Goal: Task Accomplishment & Management: Use online tool/utility

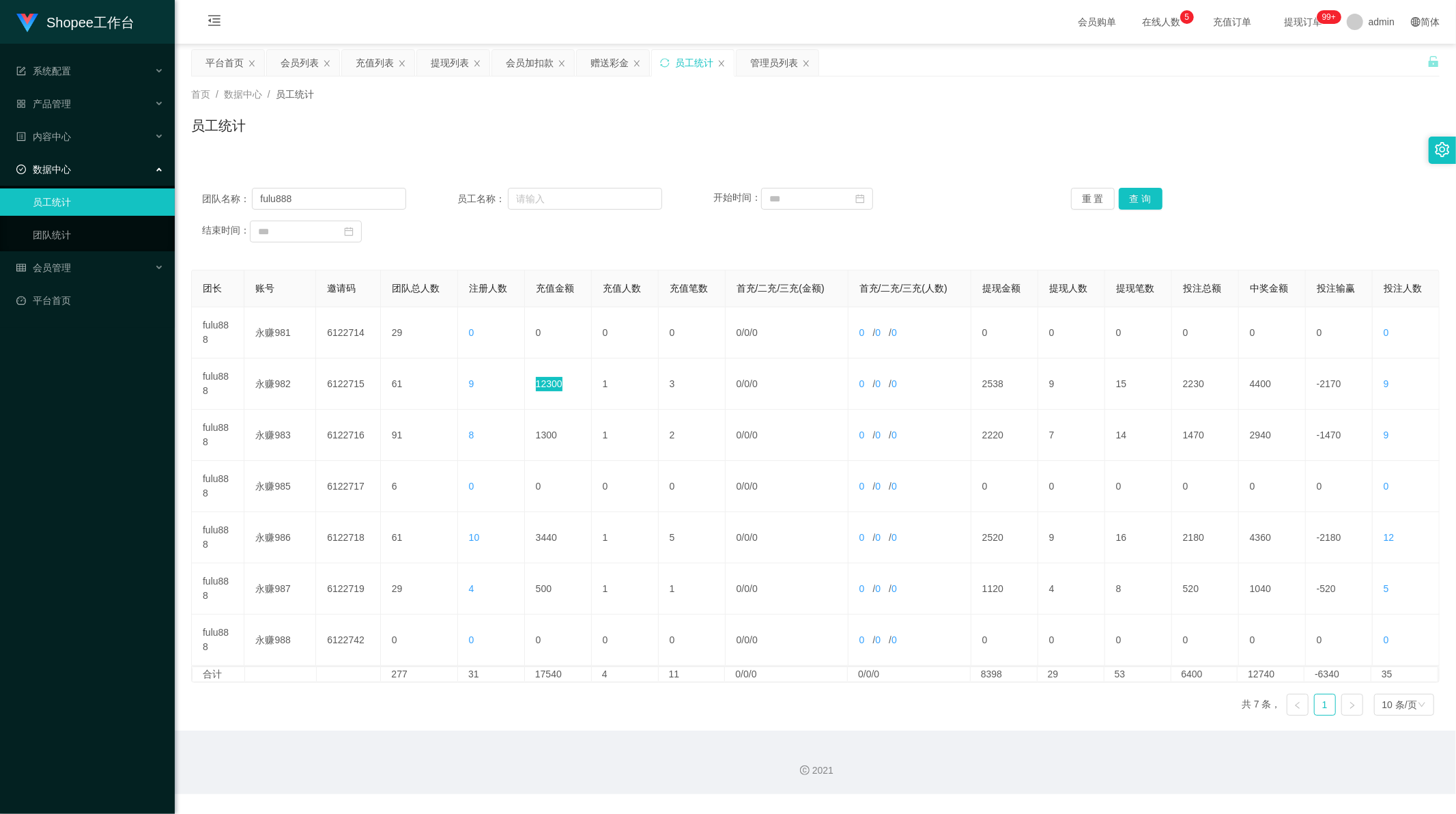
scroll to position [1, 0]
click at [603, 55] on div "赠送彩金" at bounding box center [609, 63] width 38 height 26
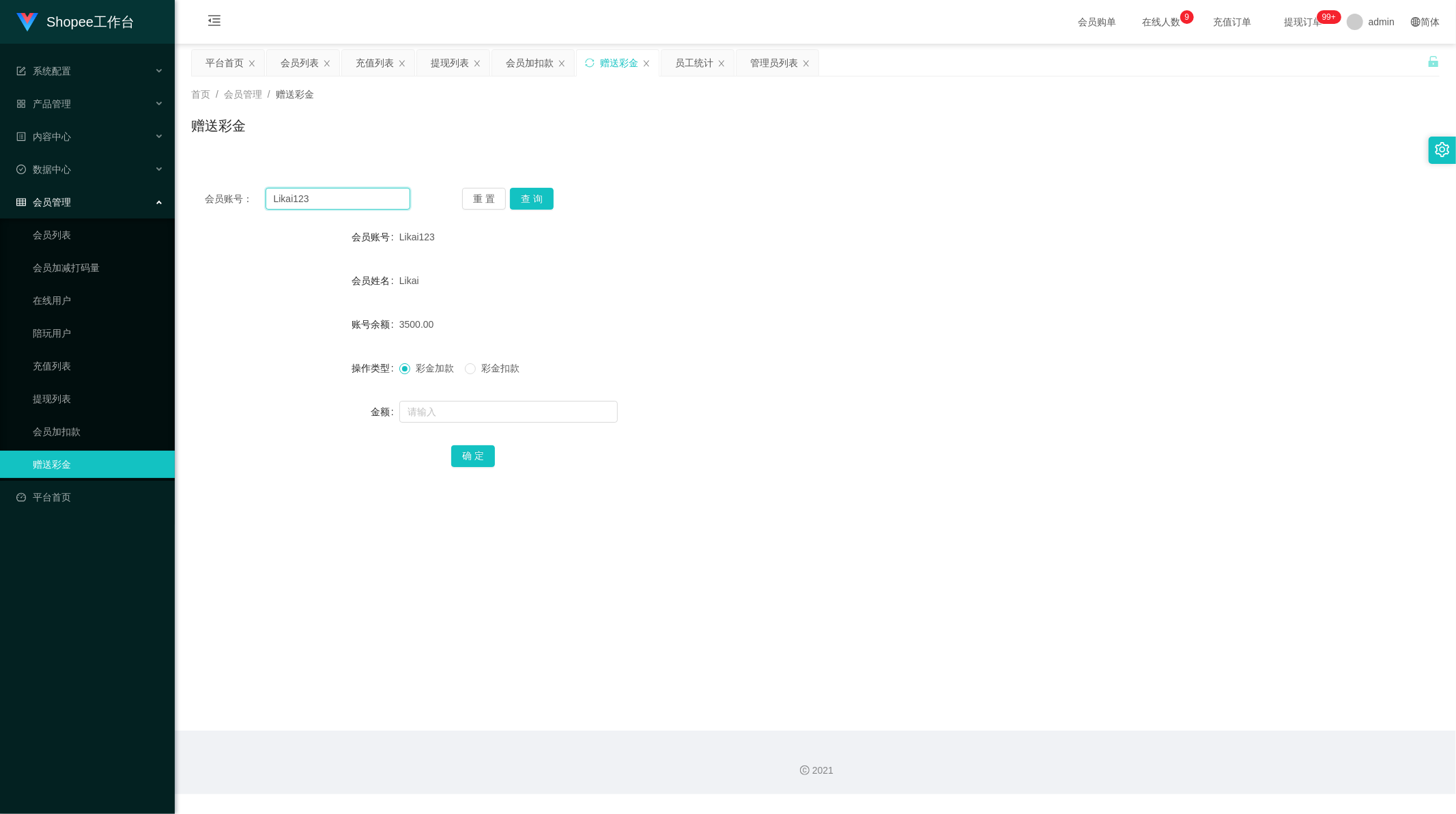
click at [339, 198] on input "Likai123" at bounding box center [338, 198] width 146 height 22
drag, startPoint x: 339, startPoint y: 198, endPoint x: 574, endPoint y: 181, distance: 235.6
click at [345, 197] on input "Likai123" at bounding box center [338, 198] width 146 height 22
paste input "Weishi599"
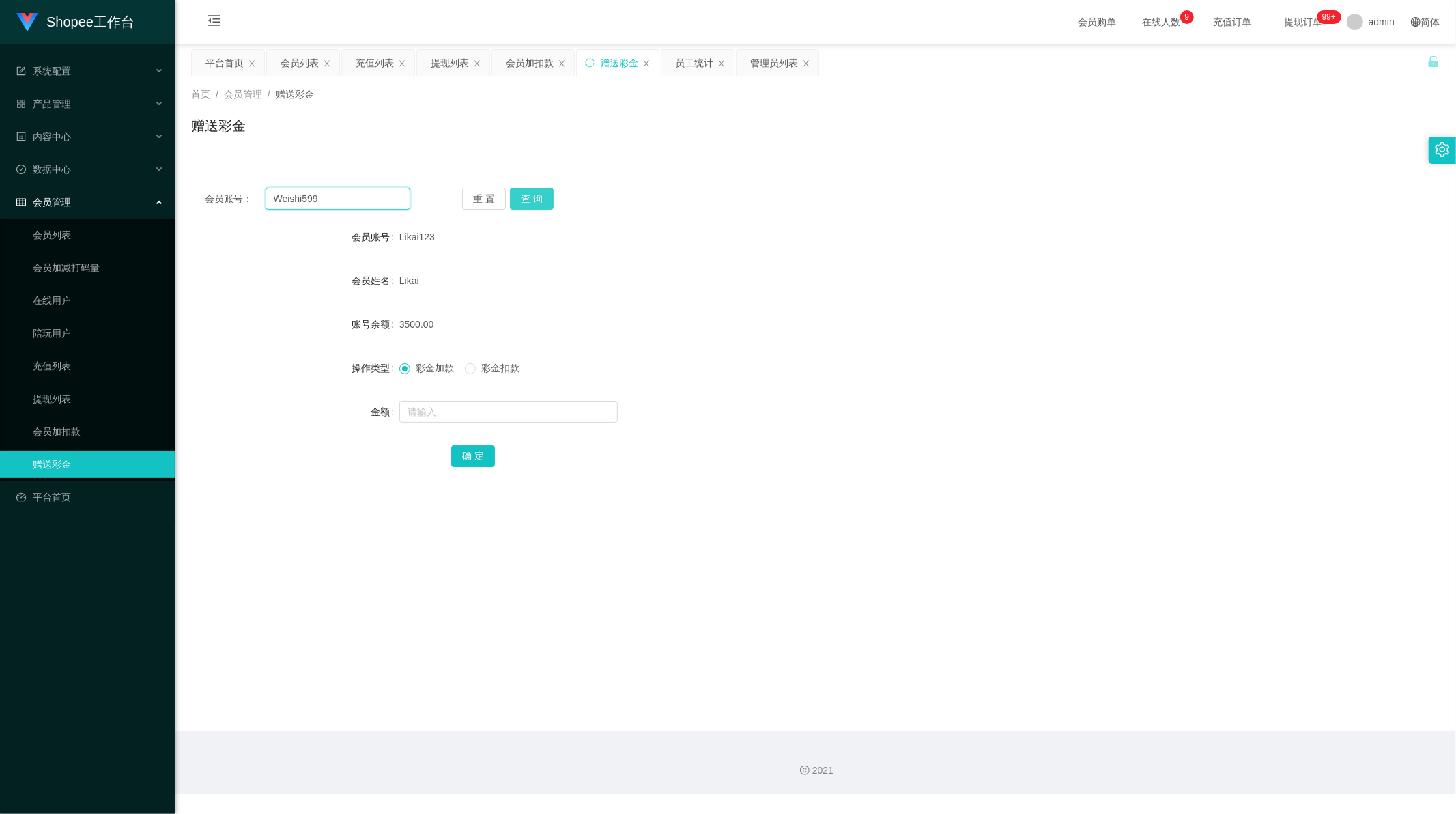
type input "Weishi599"
click at [543, 196] on button "查 询" at bounding box center [531, 198] width 43 height 22
click at [438, 412] on input "text" at bounding box center [508, 411] width 218 height 22
paste input "1500"
type input "1500"
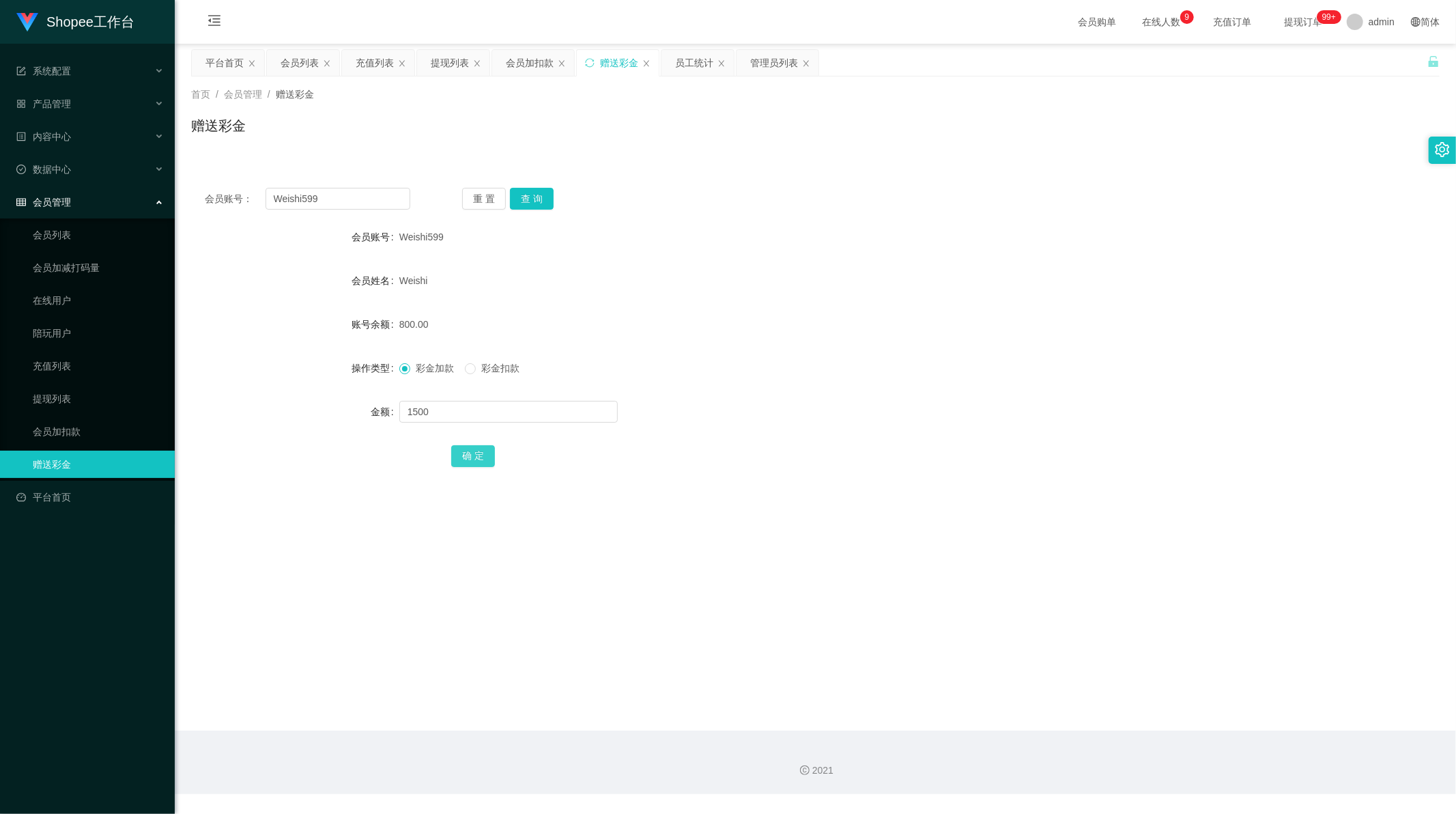
drag, startPoint x: 475, startPoint y: 457, endPoint x: 502, endPoint y: 457, distance: 27.0
click at [475, 457] on button "确 定" at bounding box center [473, 456] width 43 height 22
click at [321, 189] on input "Weishi599" at bounding box center [338, 198] width 146 height 22
drag, startPoint x: 321, startPoint y: 189, endPoint x: 348, endPoint y: 189, distance: 27.0
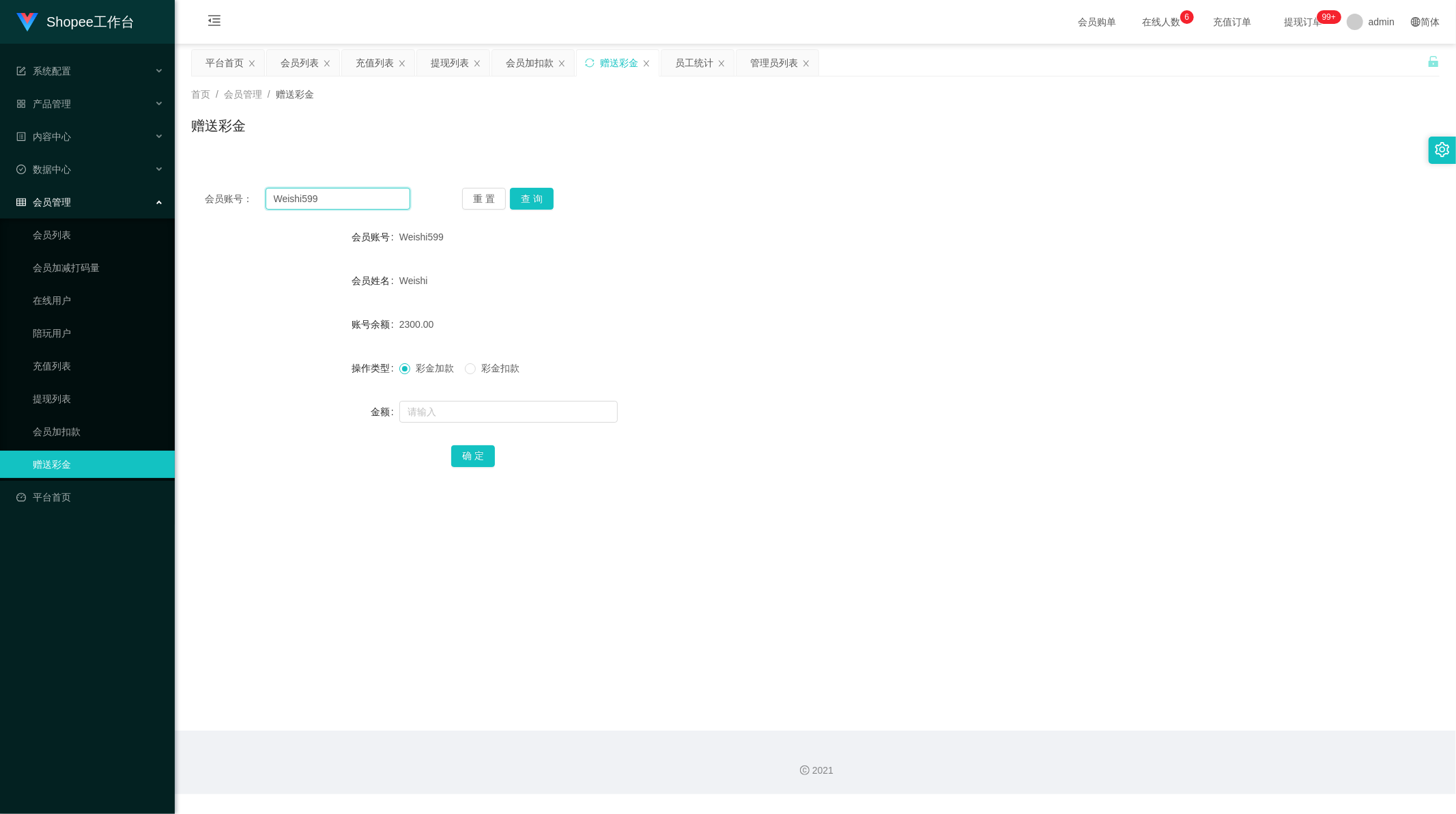
click at [324, 189] on input "Weishi599" at bounding box center [338, 198] width 146 height 22
paste input "Axr38"
type input "Axr389"
click at [527, 195] on button "查 询" at bounding box center [531, 198] width 43 height 22
click at [448, 401] on input "text" at bounding box center [508, 411] width 218 height 22
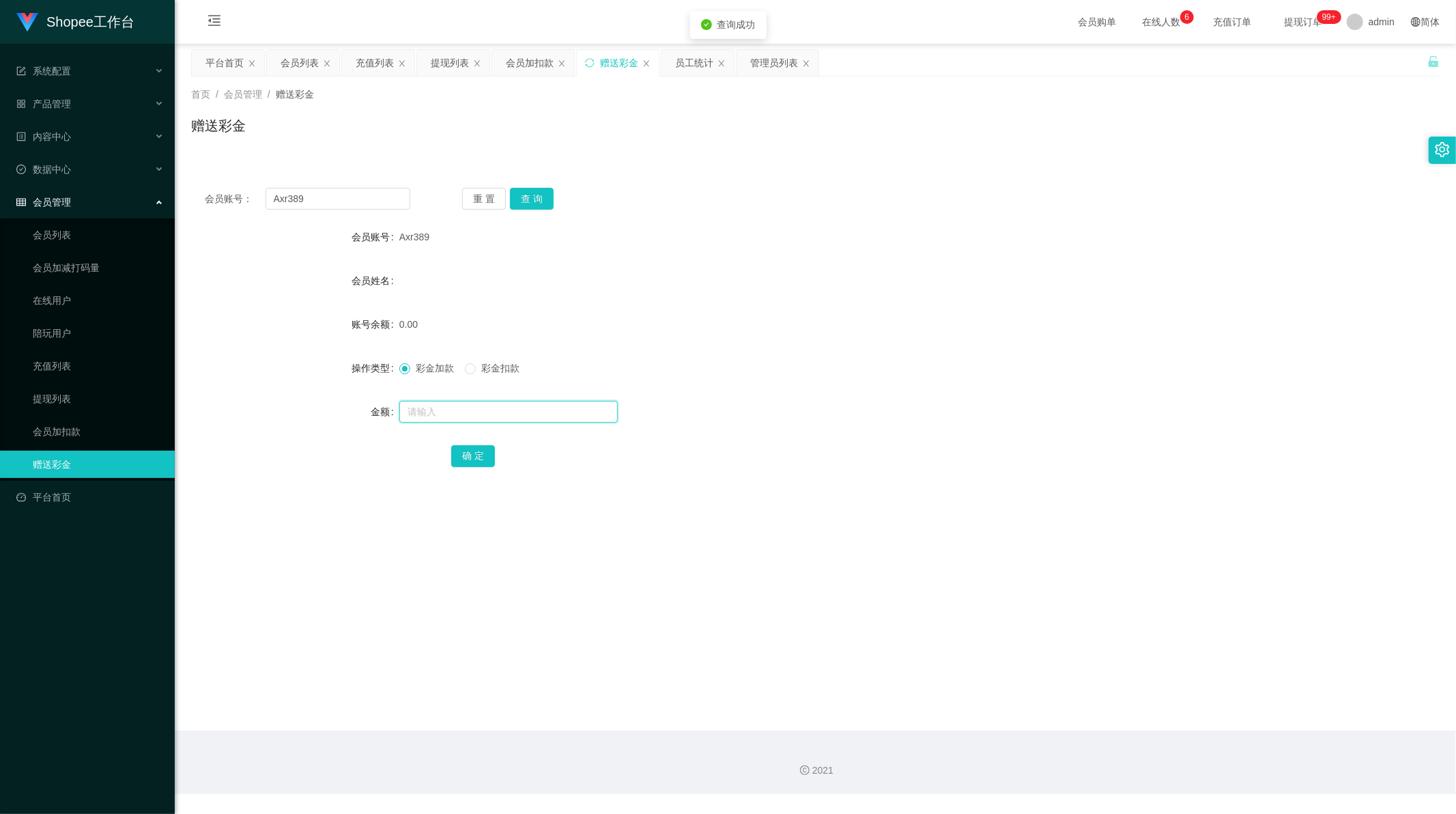
click at [448, 401] on input "text" at bounding box center [508, 411] width 218 height 22
type input "100"
click at [478, 462] on button "确 定" at bounding box center [473, 456] width 43 height 22
click at [516, 567] on main "关闭左侧 关闭右侧 关闭其它 刷新页面 平台首页 会员列表 充值列表 提现列表 会员加扣款 赠送彩金 员工统计 管理员列表 首页 / 会员管理 / 赠送彩金 …" at bounding box center [815, 386] width 1282 height 687
click at [747, 574] on main "关闭左侧 关闭右侧 关闭其它 刷新页面 平台首页 会员列表 充值列表 提现列表 会员加扣款 赠送彩金 员工统计 管理员列表 首页 / 会员管理 / 赠送彩金 …" at bounding box center [815, 386] width 1282 height 687
